Goal: Obtain resource: Download file/media

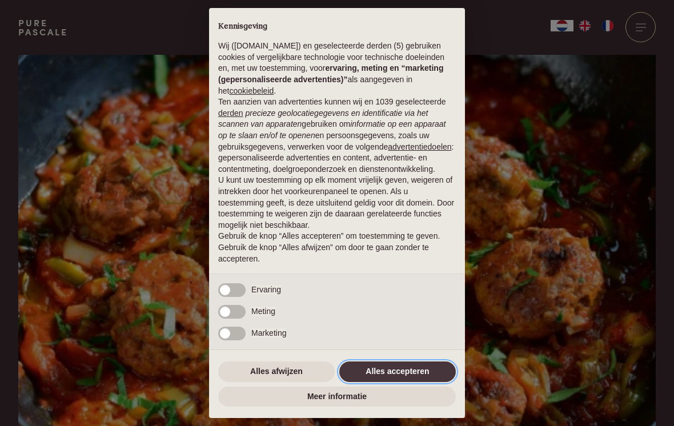
click at [405, 373] on button "Alles accepteren" at bounding box center [397, 372] width 117 height 21
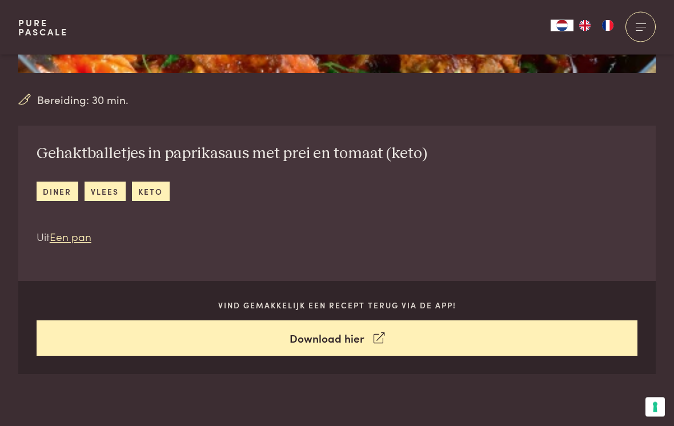
scroll to position [365, 0]
click at [351, 339] on link "Download hier" at bounding box center [338, 339] width 602 height 36
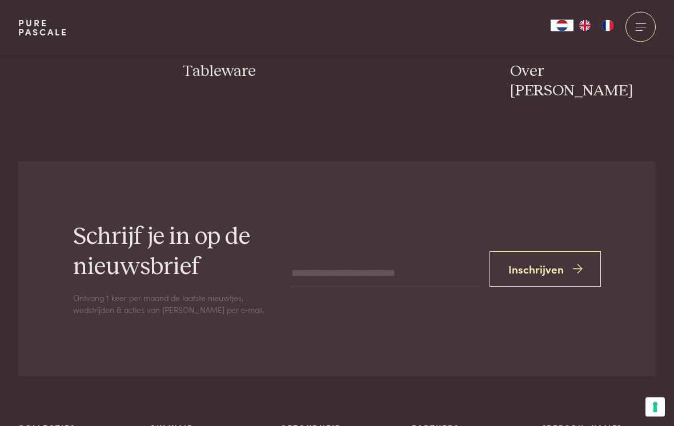
scroll to position [1575, 0]
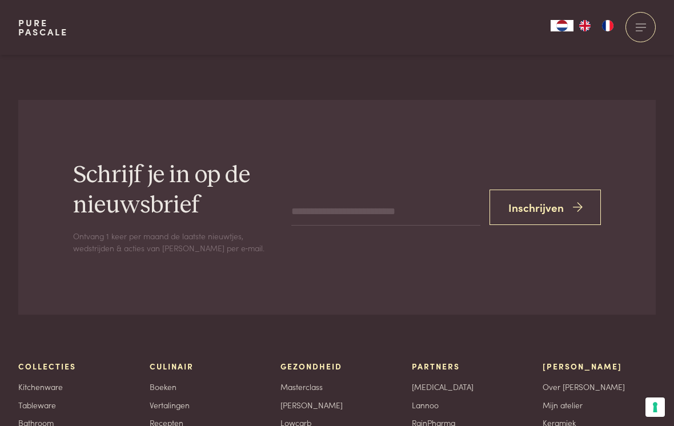
click at [548, 190] on button "Inschrijven" at bounding box center [546, 208] width 112 height 36
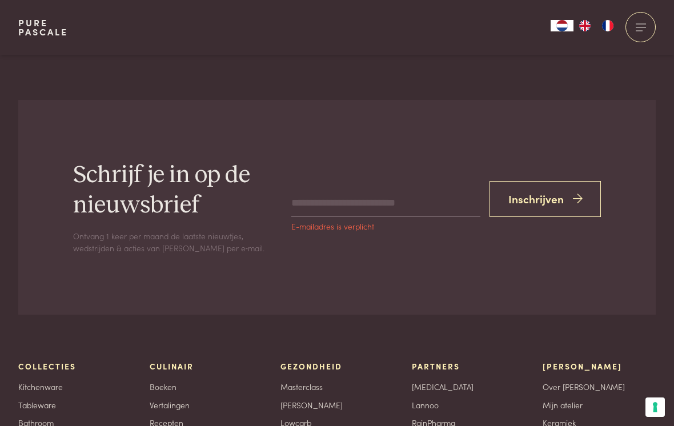
click at [363, 190] on input "email" at bounding box center [385, 203] width 189 height 27
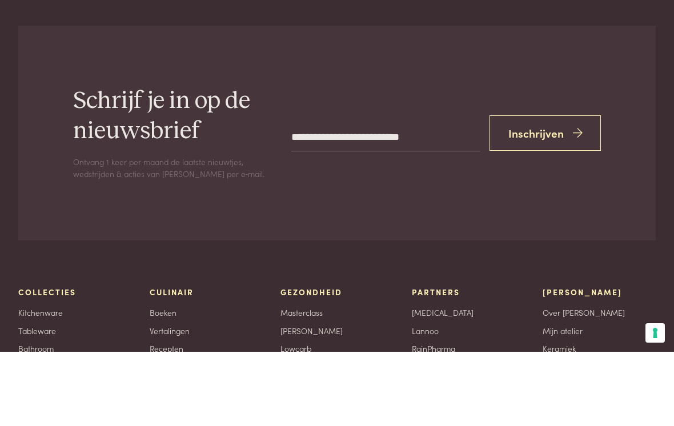
type input "**********"
click at [555, 190] on button "Inschrijven" at bounding box center [546, 208] width 112 height 36
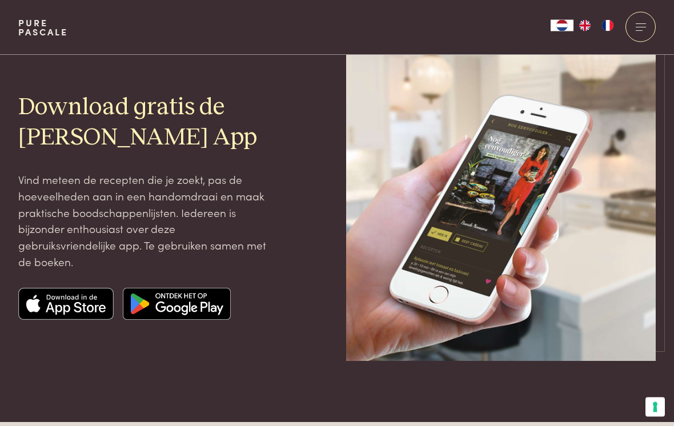
scroll to position [0, 0]
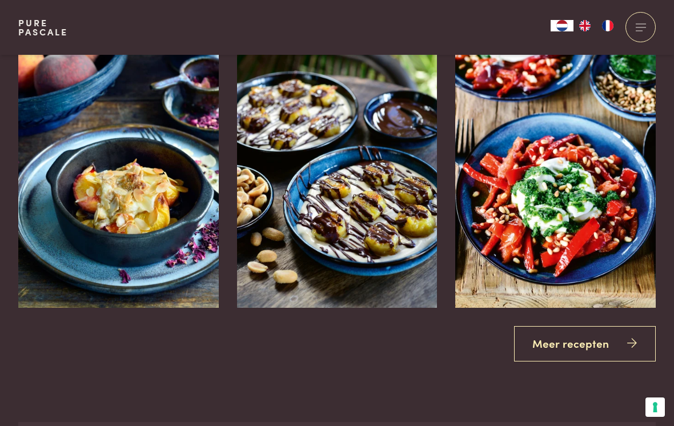
scroll to position [2009, 0]
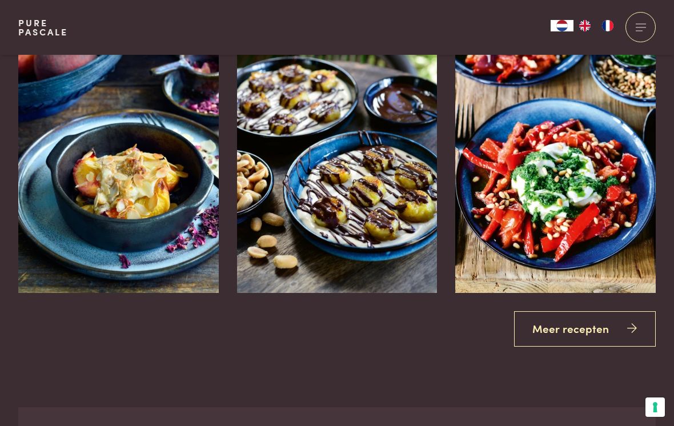
click at [578, 322] on link "Meer recepten" at bounding box center [585, 329] width 142 height 36
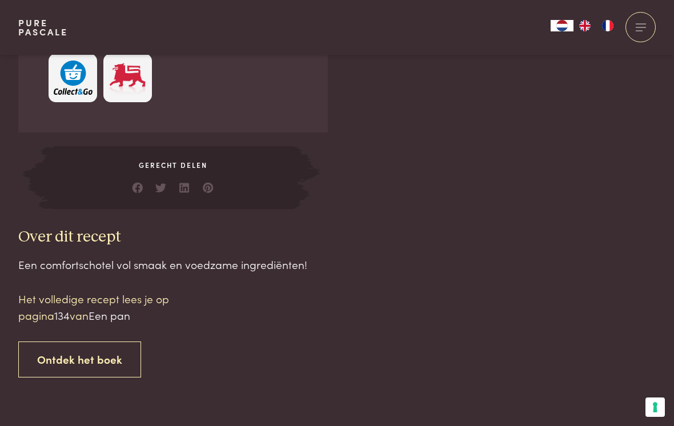
scroll to position [1015, 0]
click at [84, 354] on link "Ontdek het boek" at bounding box center [79, 360] width 123 height 36
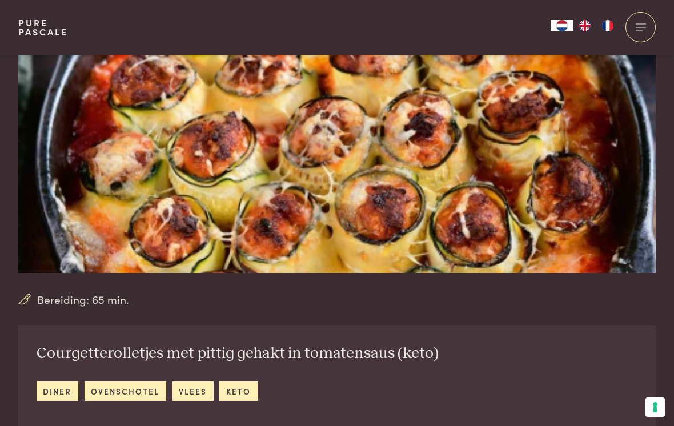
scroll to position [218, 0]
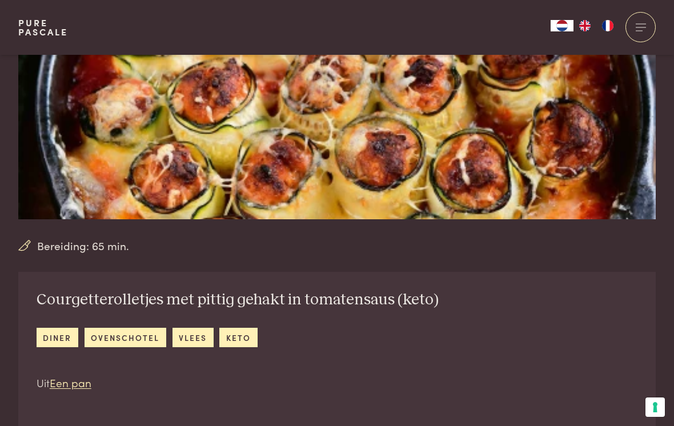
click at [486, 170] on img at bounding box center [337, 28] width 638 height 383
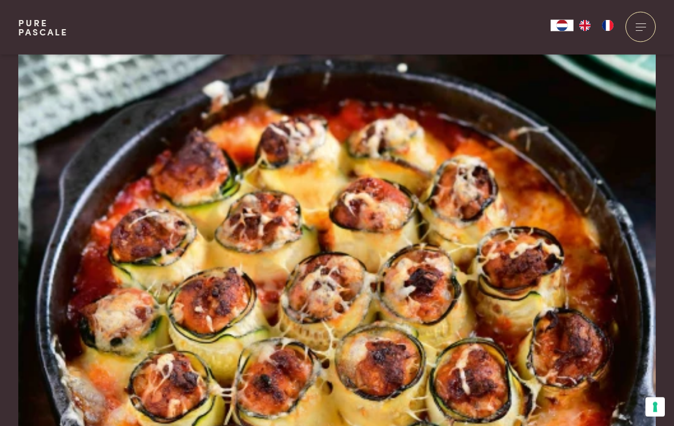
scroll to position [0, 0]
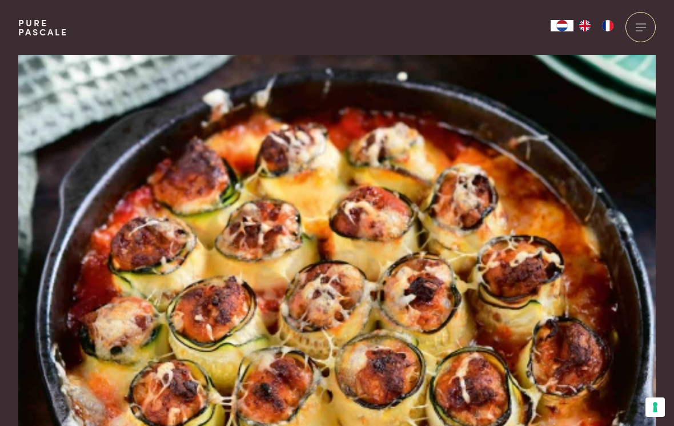
scroll to position [1523, 0]
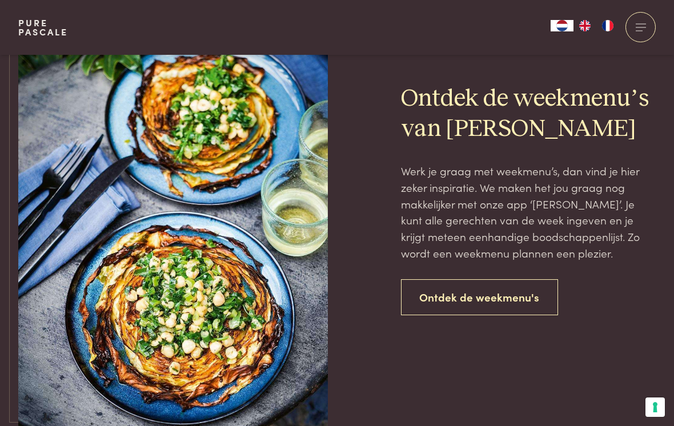
scroll to position [2494, 0]
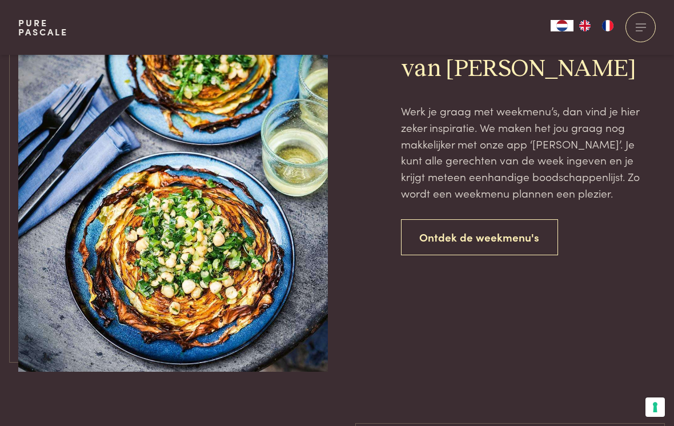
click at [492, 225] on link "Ontdek de weekmenu's" at bounding box center [480, 237] width 158 height 36
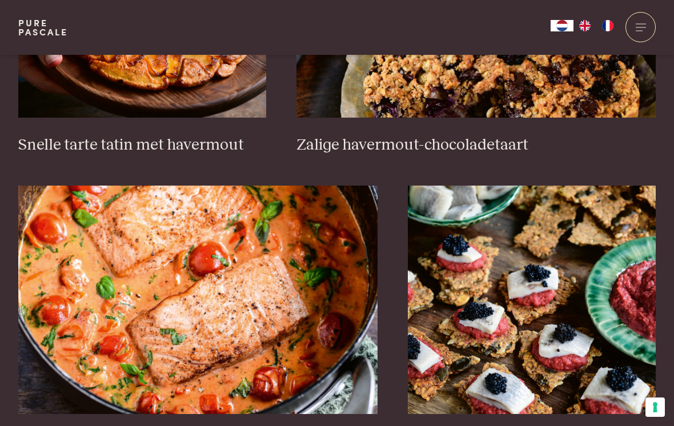
scroll to position [1772, 0]
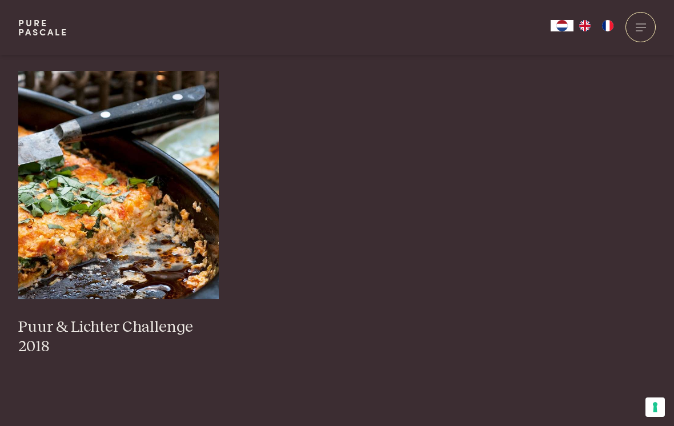
scroll to position [1170, 0]
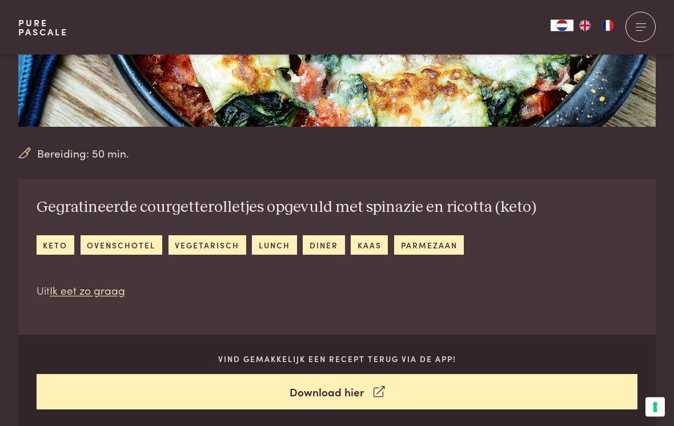
scroll to position [311, 0]
click at [350, 384] on link "Download hier" at bounding box center [338, 392] width 602 height 36
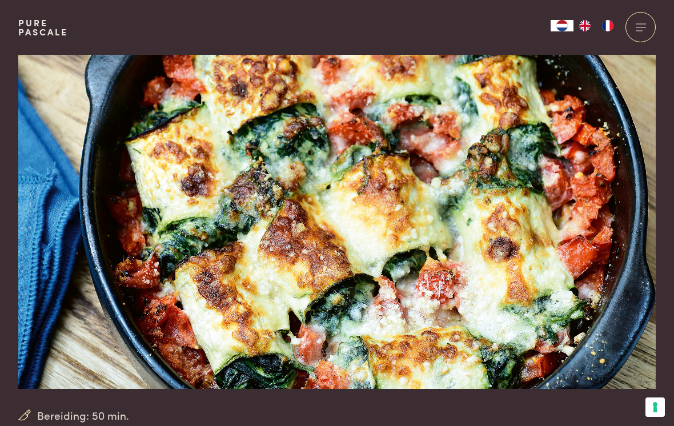
scroll to position [0, 0]
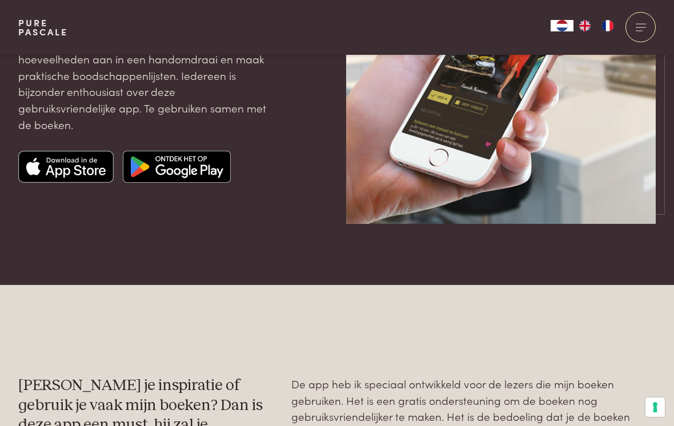
scroll to position [118, 0]
